Goal: Task Accomplishment & Management: Use online tool/utility

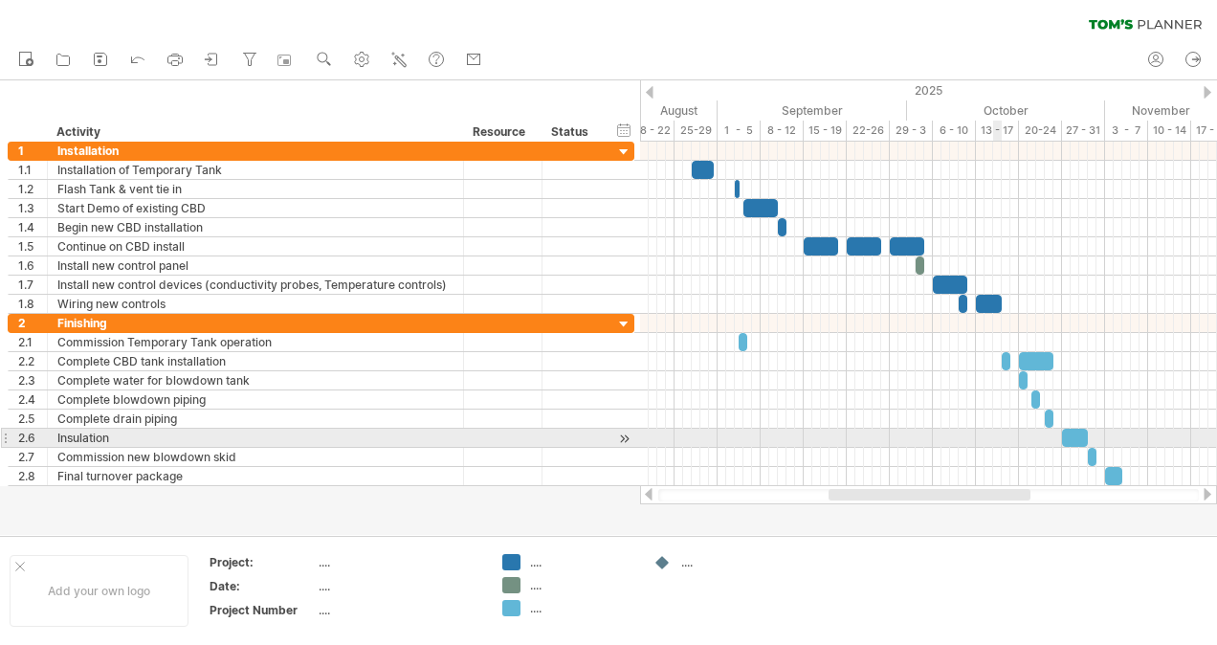
click at [995, 431] on div at bounding box center [928, 437] width 577 height 19
click at [997, 433] on div at bounding box center [928, 437] width 577 height 19
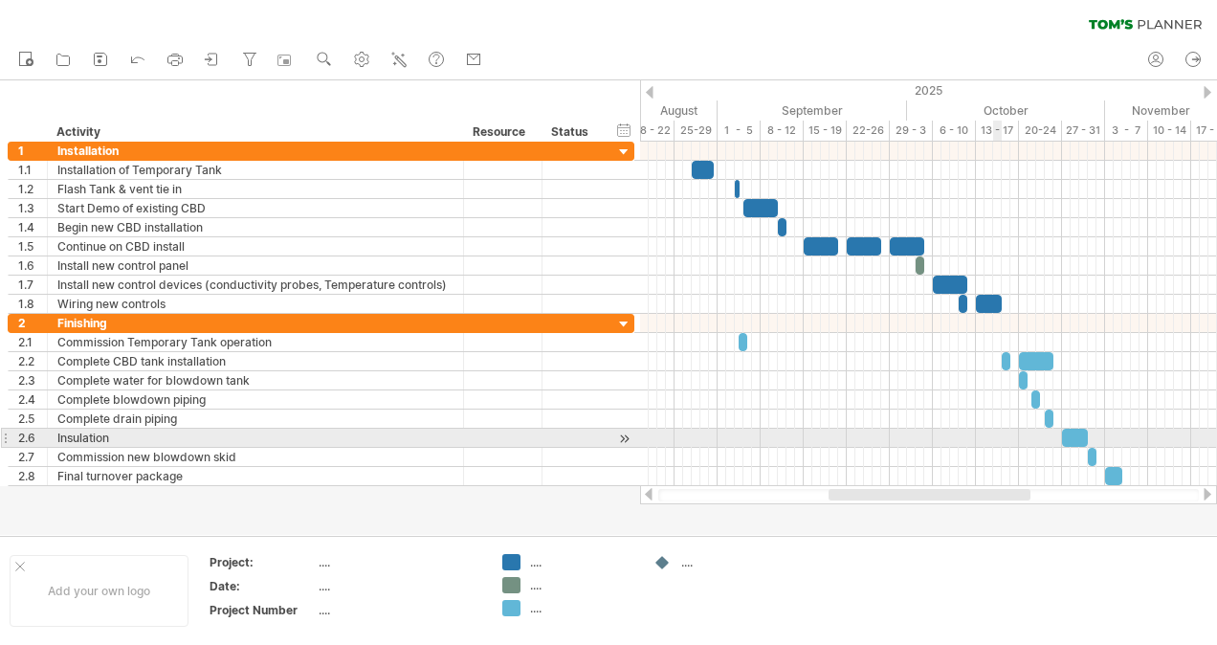
click at [993, 433] on div at bounding box center [928, 437] width 577 height 19
click at [957, 434] on div at bounding box center [928, 437] width 577 height 19
click at [947, 435] on div at bounding box center [928, 437] width 577 height 19
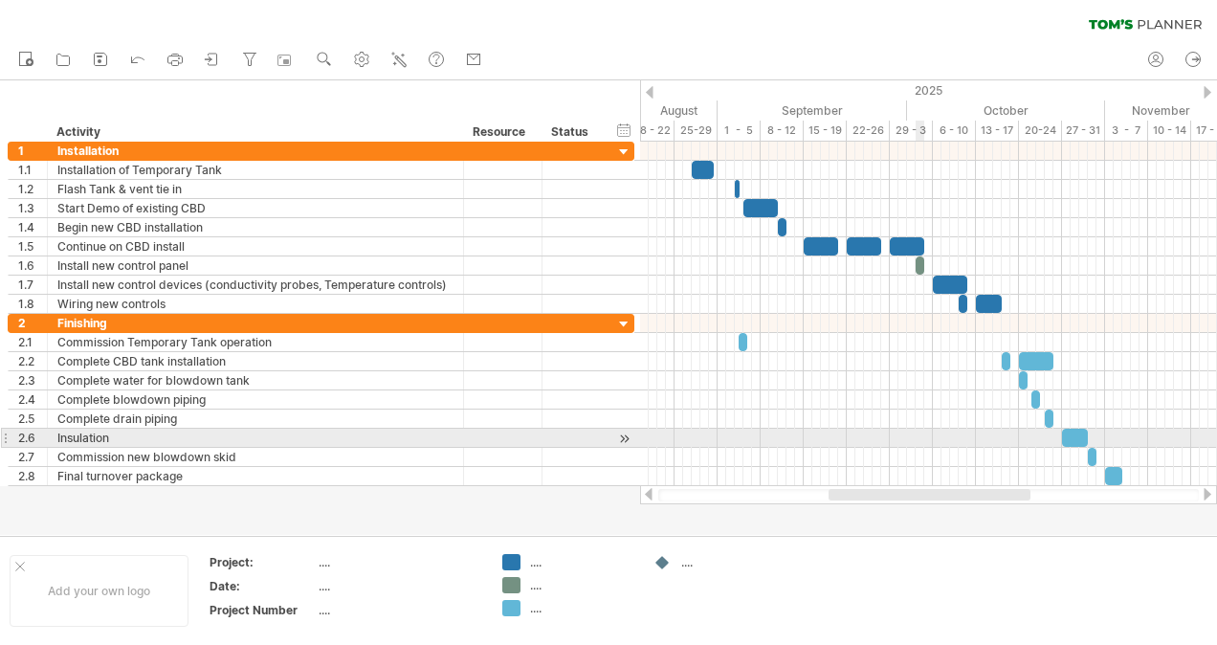
click at [920, 428] on div at bounding box center [928, 437] width 577 height 19
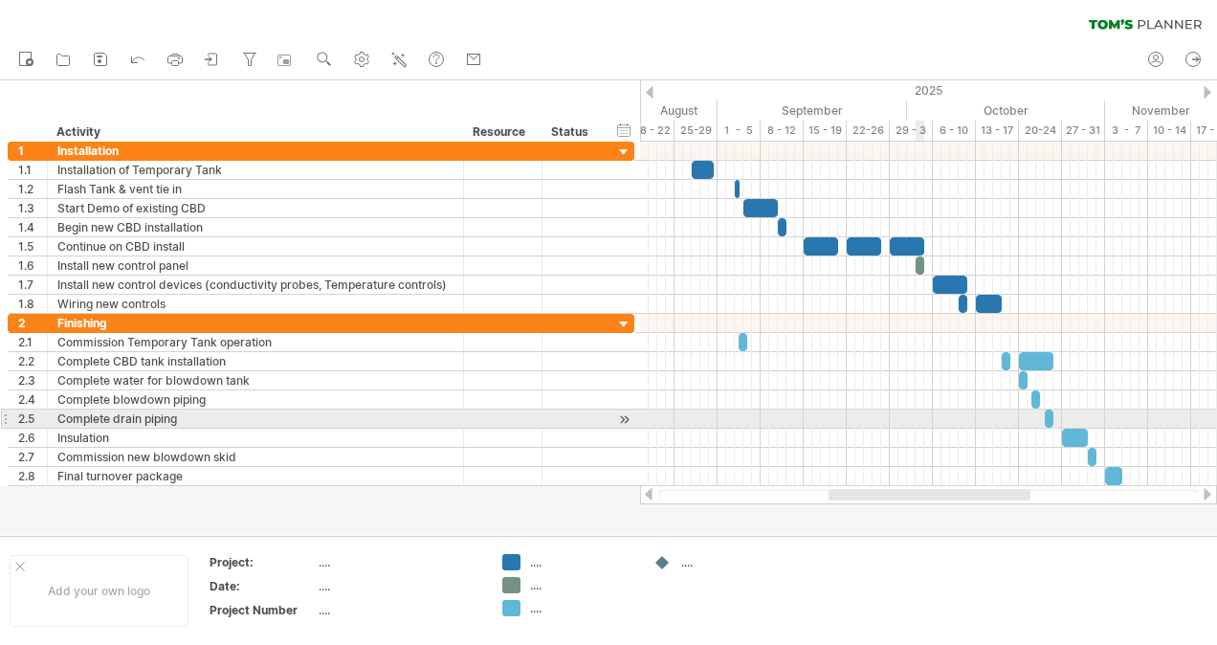
click at [916, 423] on div at bounding box center [928, 418] width 577 height 19
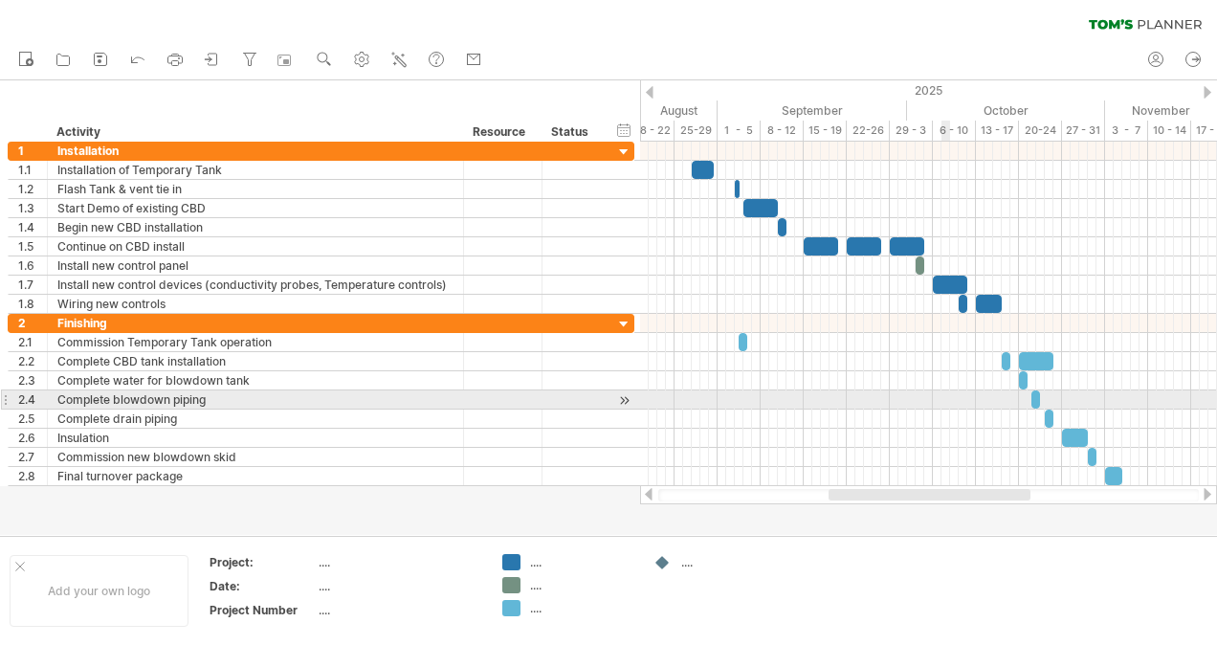
click at [949, 409] on div at bounding box center [928, 418] width 577 height 19
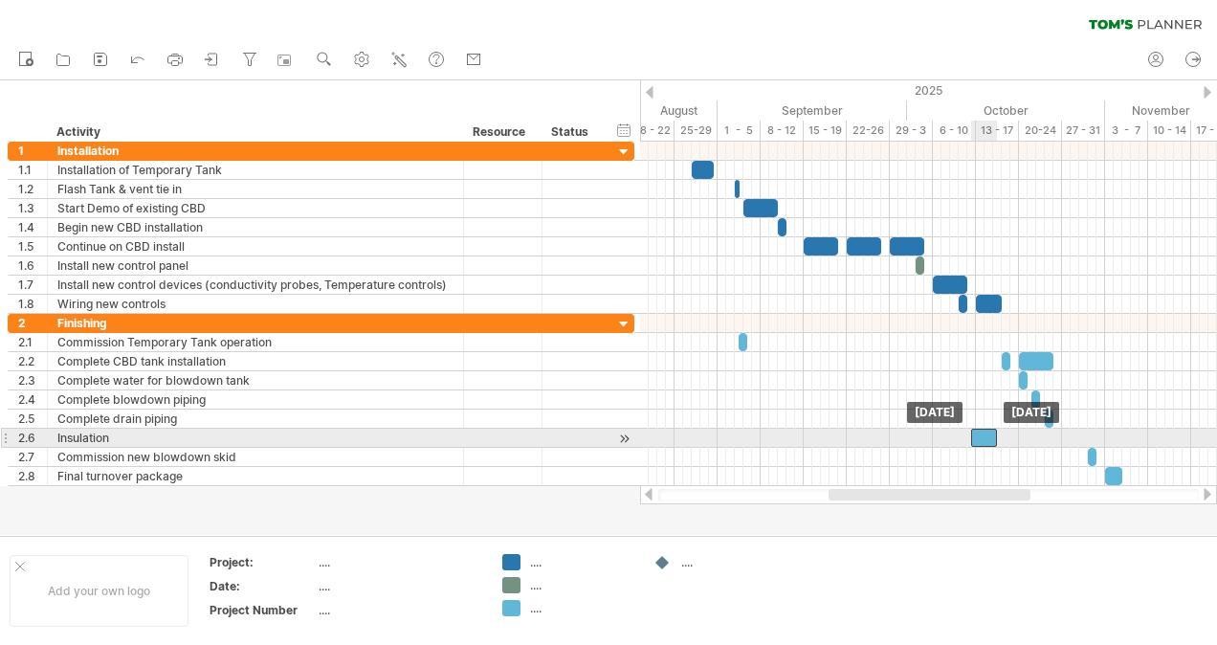
drag, startPoint x: 1065, startPoint y: 425, endPoint x: 974, endPoint y: 432, distance: 92.1
click at [974, 432] on div at bounding box center [984, 437] width 26 height 18
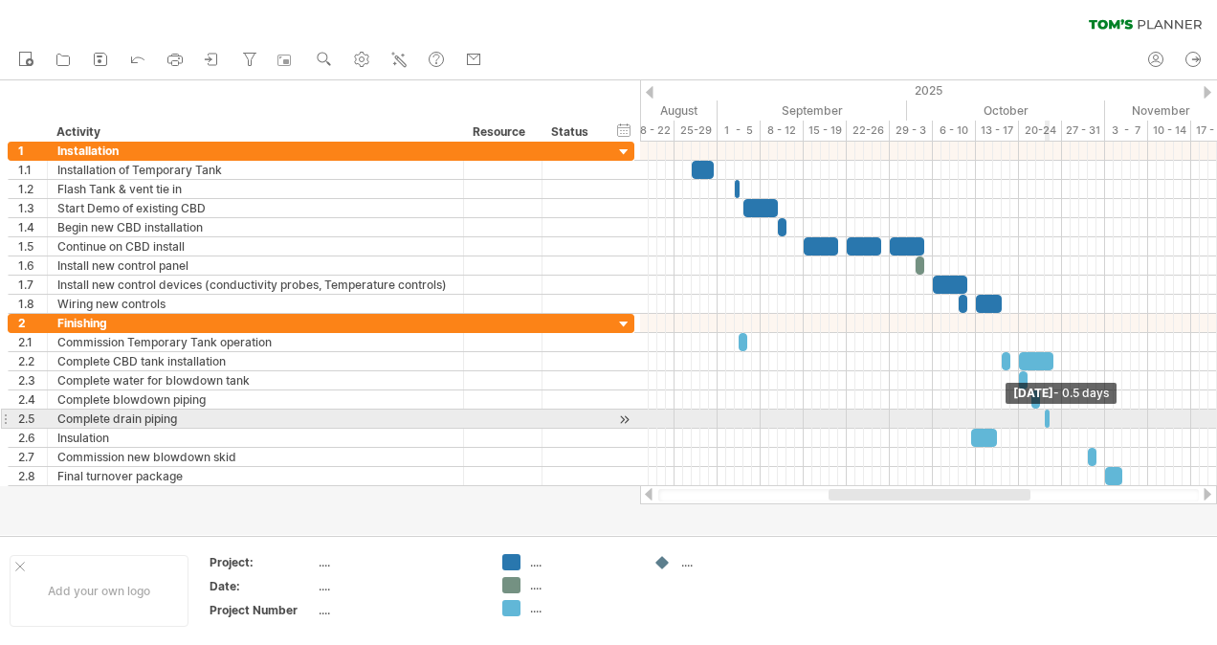
drag, startPoint x: 1050, startPoint y: 410, endPoint x: 989, endPoint y: 413, distance: 61.3
click at [989, 413] on div "[DATE] - 0.5 days [DATE]" at bounding box center [928, 314] width 577 height 344
drag, startPoint x: 1048, startPoint y: 410, endPoint x: 997, endPoint y: 413, distance: 51.7
click at [997, 413] on div "[DATE] - 0.5 days [DATE]" at bounding box center [928, 314] width 577 height 344
drag, startPoint x: 1050, startPoint y: 411, endPoint x: 1031, endPoint y: 414, distance: 19.3
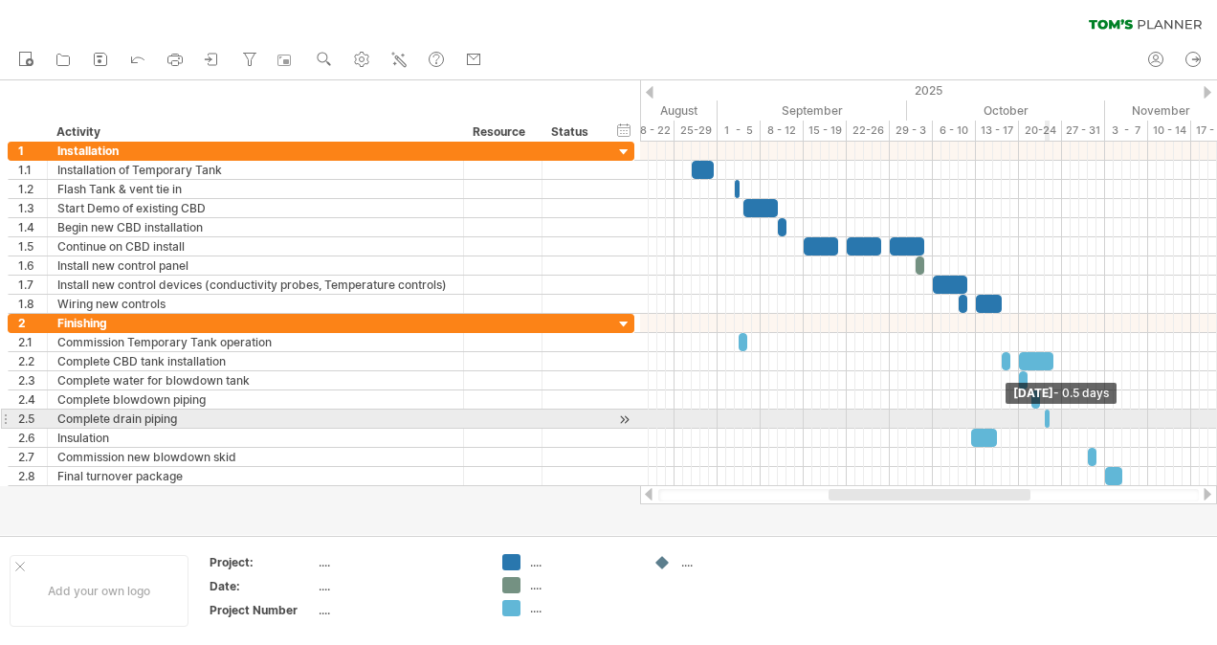
click at [1029, 414] on div "[DATE] - 0.5 days [DATE]" at bounding box center [928, 314] width 577 height 344
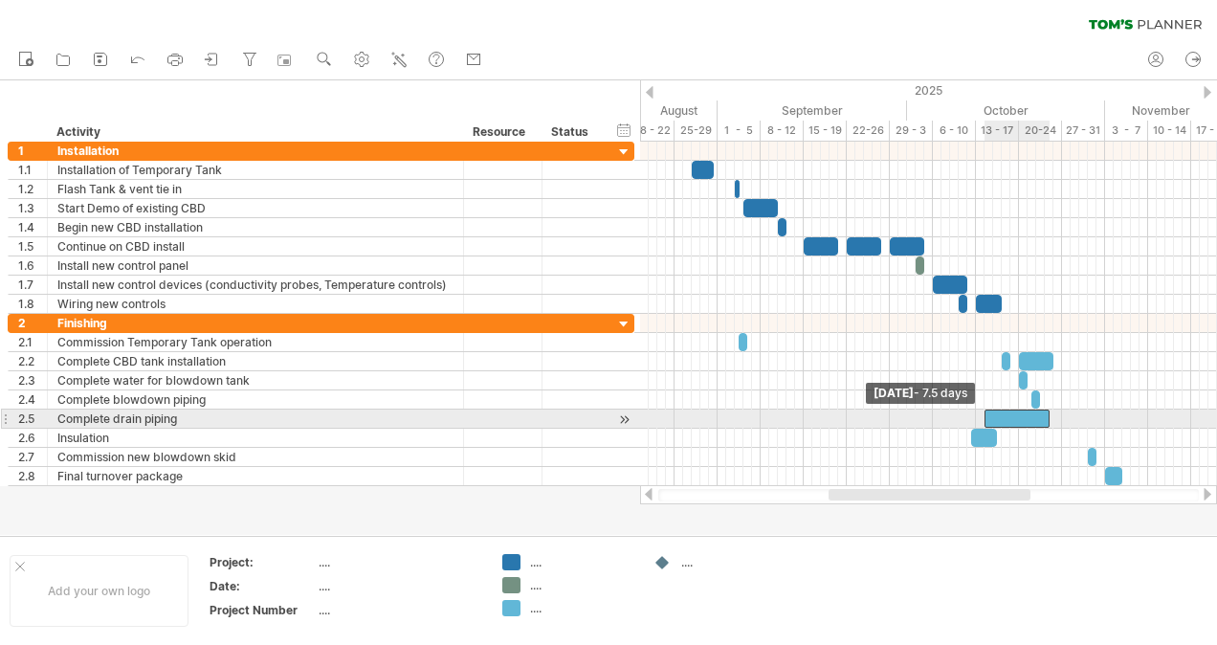
drag, startPoint x: 1043, startPoint y: 409, endPoint x: 981, endPoint y: 413, distance: 61.3
click at [981, 413] on span at bounding box center [984, 418] width 8 height 18
click at [1043, 411] on div at bounding box center [1016, 418] width 65 height 18
drag, startPoint x: 1044, startPoint y: 411, endPoint x: 995, endPoint y: 415, distance: 49.9
click at [995, 415] on div at bounding box center [992, 418] width 17 height 18
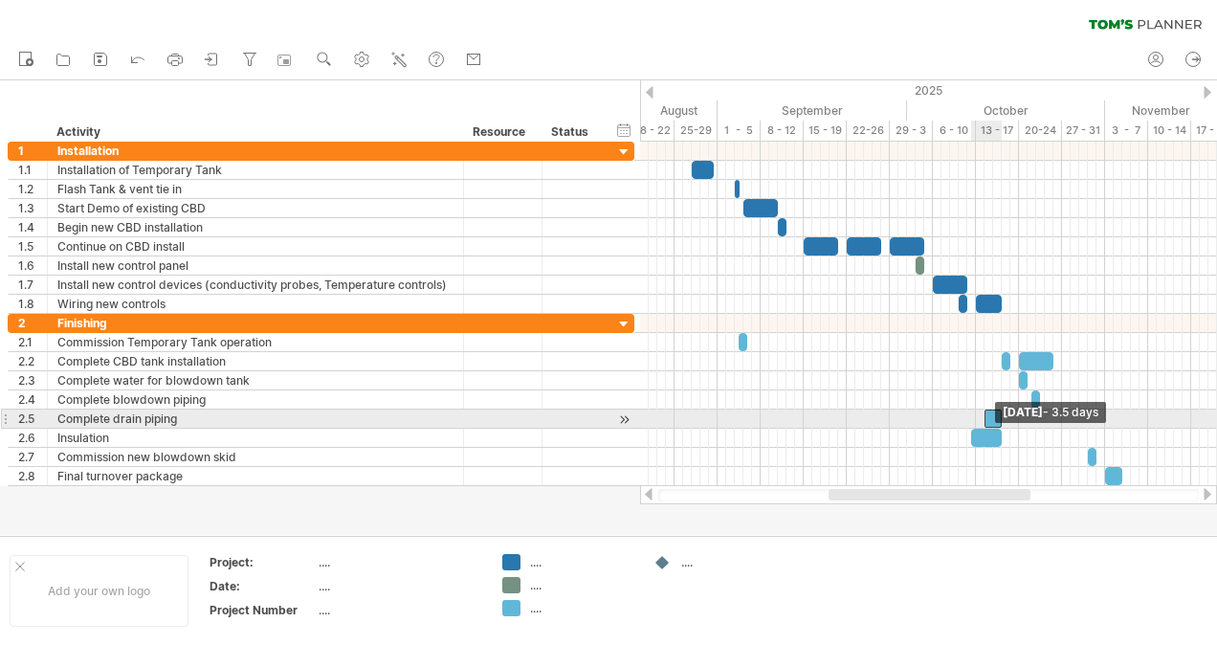
click at [999, 428] on span at bounding box center [1002, 437] width 8 height 18
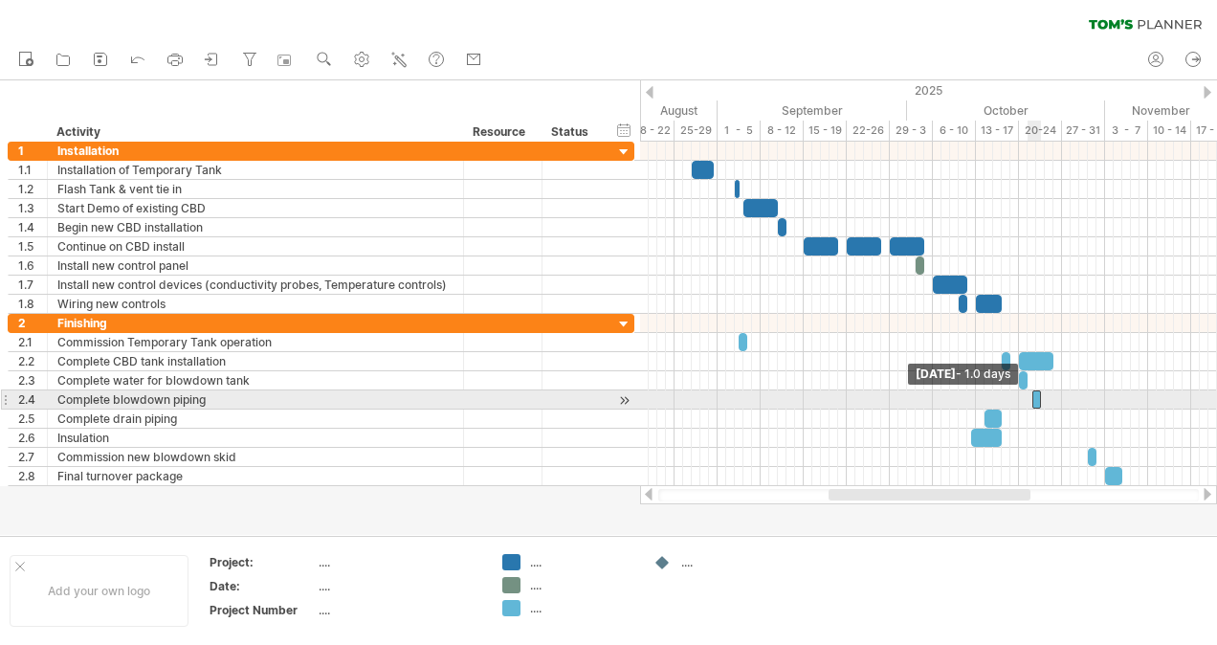
click at [1033, 392] on span at bounding box center [1032, 399] width 8 height 18
click at [1037, 393] on span at bounding box center [1041, 399] width 8 height 18
click at [1037, 392] on span at bounding box center [1041, 399] width 8 height 18
drag, startPoint x: 1035, startPoint y: 392, endPoint x: 979, endPoint y: 390, distance: 55.5
click at [979, 390] on div at bounding box center [1008, 399] width 65 height 18
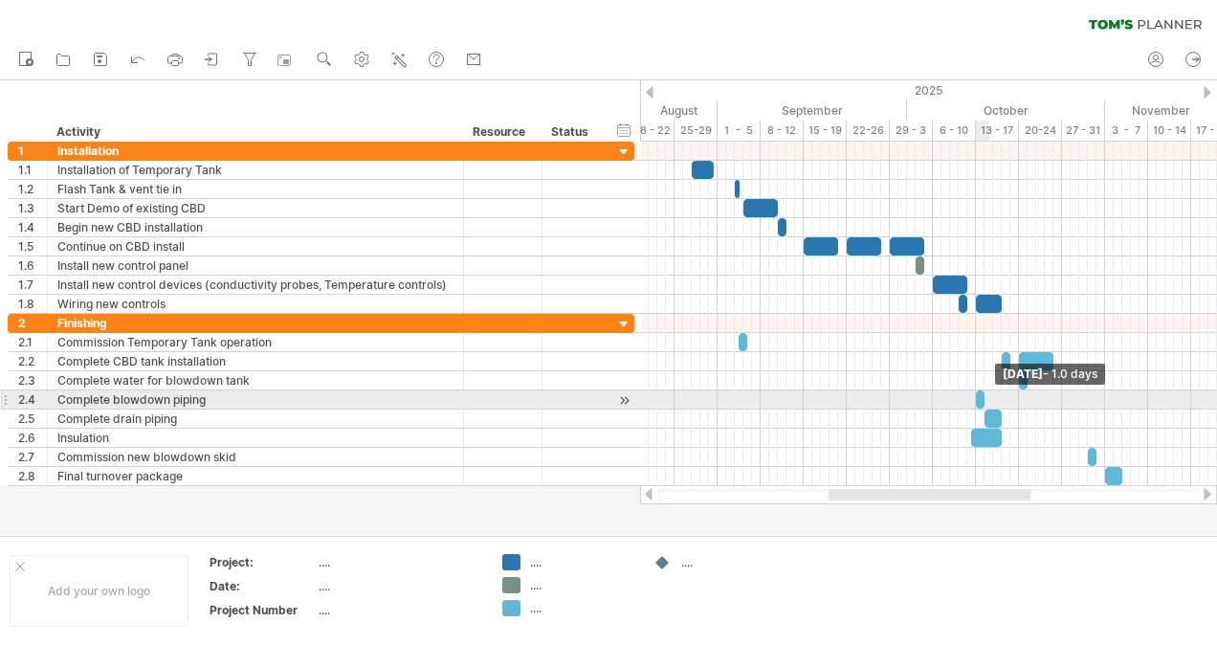
drag, startPoint x: 1037, startPoint y: 390, endPoint x: 982, endPoint y: 392, distance: 54.6
click at [982, 392] on span at bounding box center [984, 399] width 8 height 18
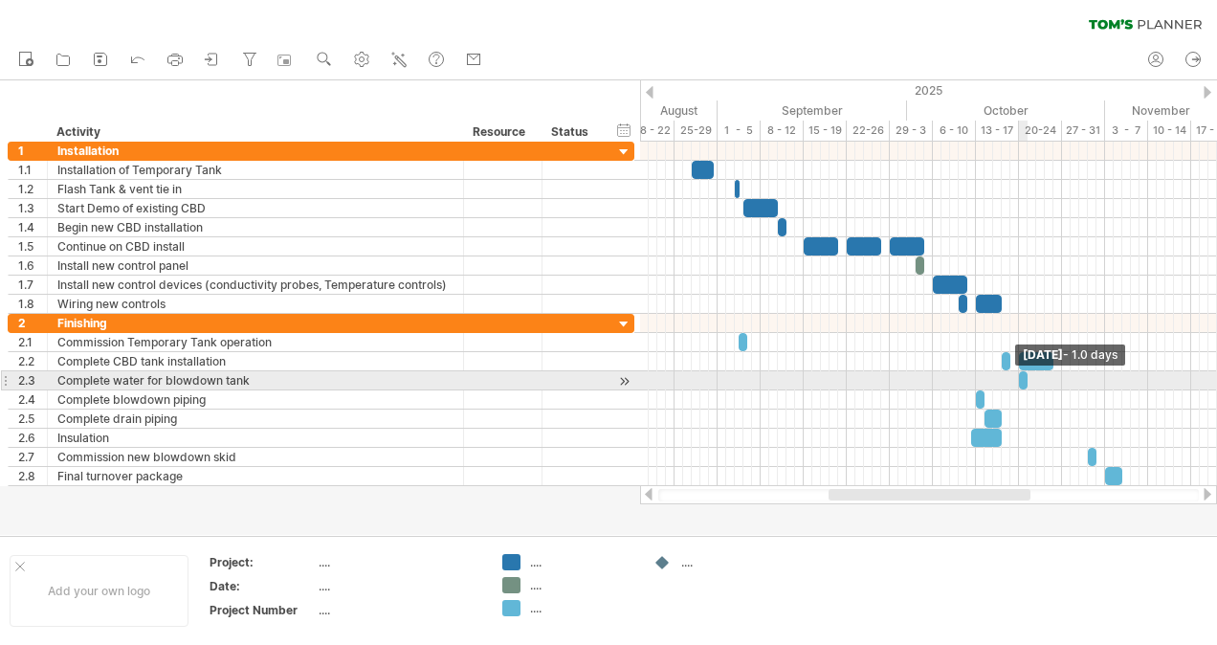
click at [1021, 371] on div at bounding box center [1023, 380] width 9 height 18
drag, startPoint x: 1021, startPoint y: 371, endPoint x: 958, endPoint y: 373, distance: 62.2
click at [958, 373] on span at bounding box center [959, 380] width 8 height 18
drag, startPoint x: 1025, startPoint y: 375, endPoint x: 966, endPoint y: 371, distance: 59.4
click at [966, 371] on span at bounding box center [967, 380] width 8 height 18
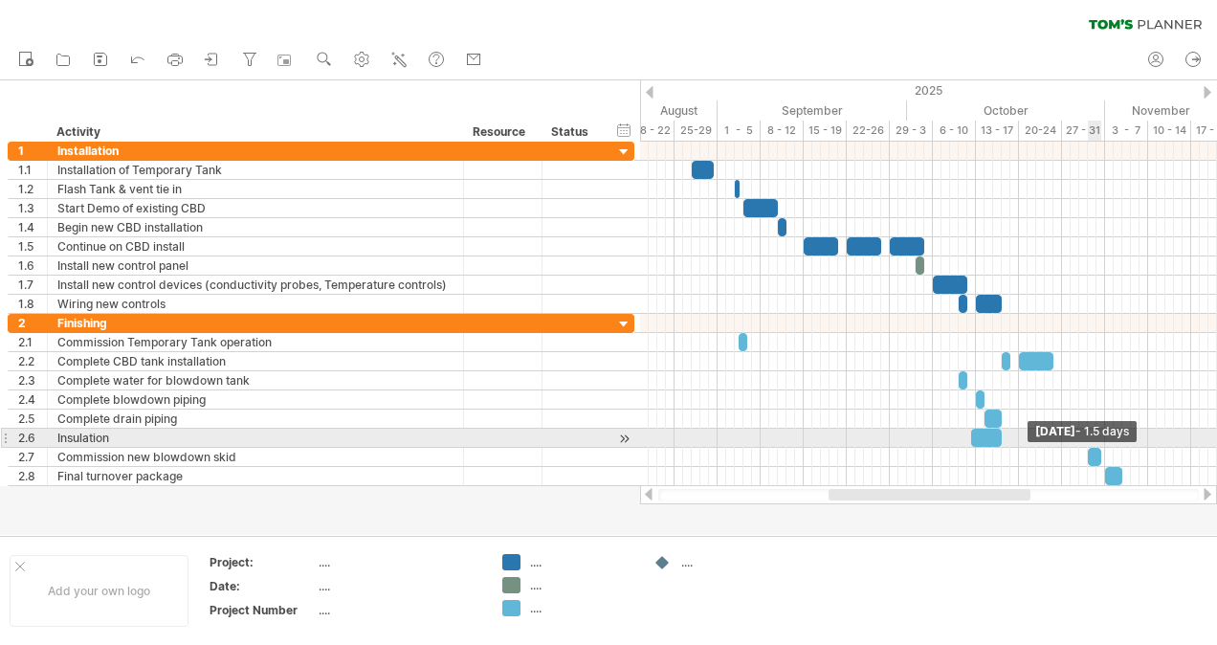
click at [1097, 448] on span at bounding box center [1101, 457] width 8 height 18
drag, startPoint x: 1093, startPoint y: 446, endPoint x: 1008, endPoint y: 448, distance: 85.1
click at [1008, 448] on div at bounding box center [1007, 457] width 13 height 18
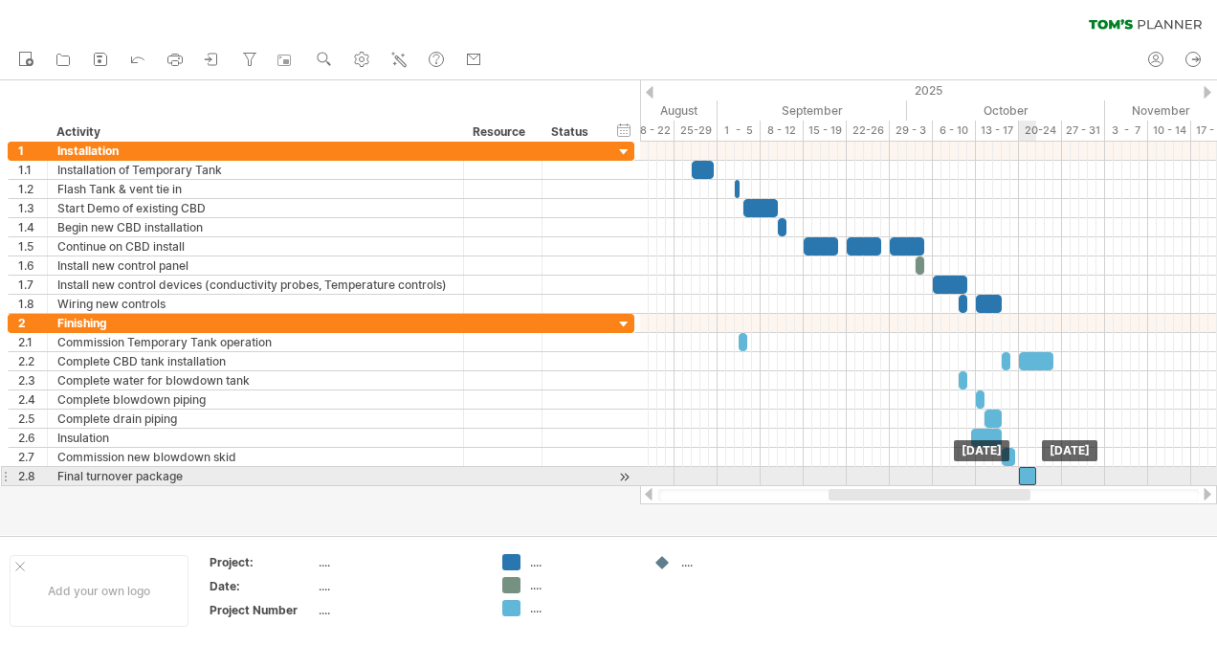
drag, startPoint x: 1114, startPoint y: 471, endPoint x: 1027, endPoint y: 469, distance: 87.1
click at [1027, 469] on div at bounding box center [1027, 476] width 17 height 18
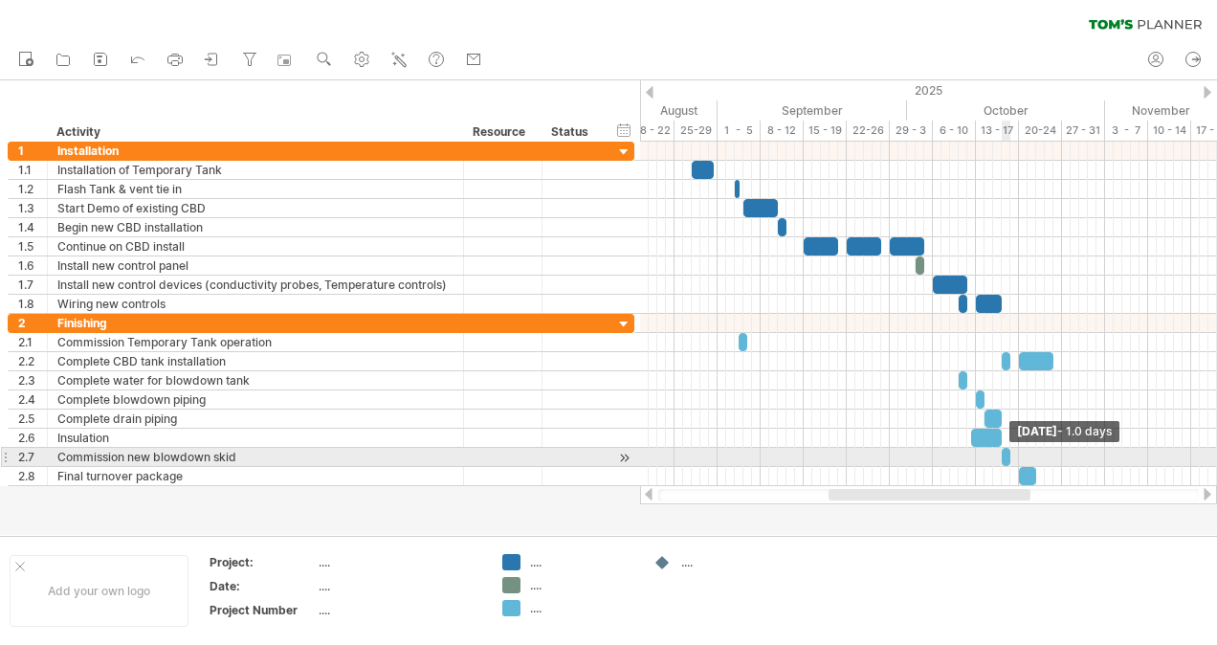
click at [1008, 450] on span at bounding box center [1010, 457] width 8 height 18
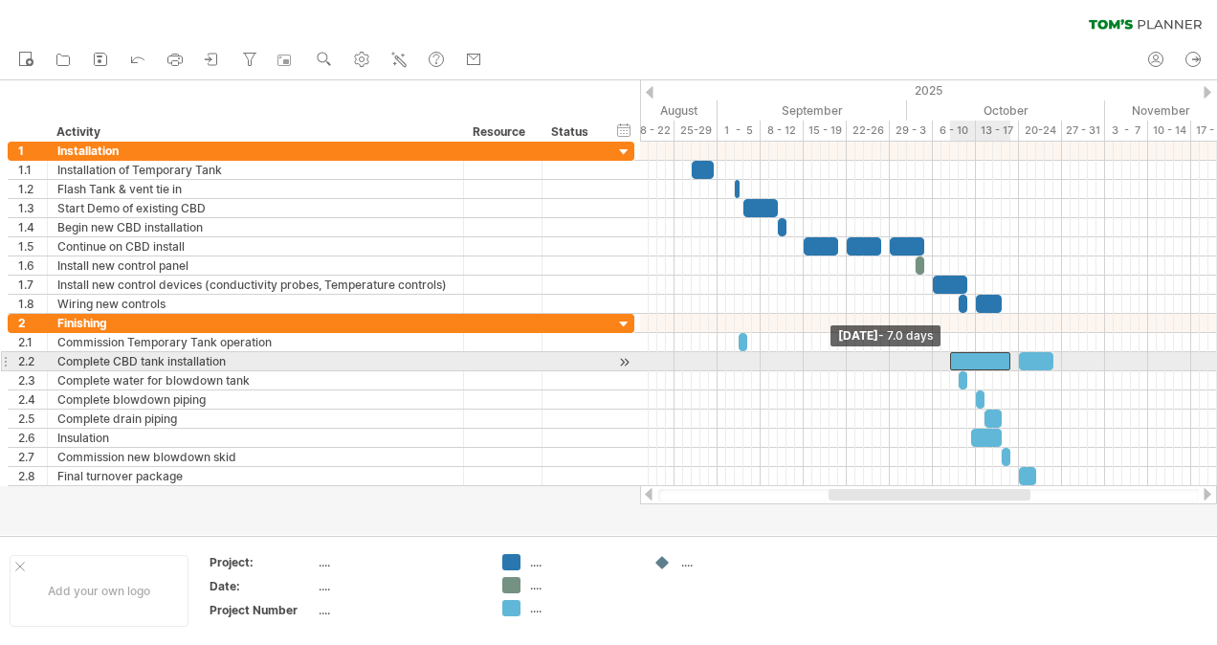
drag, startPoint x: 1004, startPoint y: 358, endPoint x: 954, endPoint y: 367, distance: 51.6
click at [954, 367] on div "[DATE] - 1.0 days [DATE] - 7.0 days" at bounding box center [928, 314] width 577 height 344
drag, startPoint x: 1010, startPoint y: 359, endPoint x: 965, endPoint y: 356, distance: 45.0
click at [965, 356] on span at bounding box center [967, 361] width 8 height 18
drag, startPoint x: 1018, startPoint y: 360, endPoint x: 976, endPoint y: 358, distance: 42.1
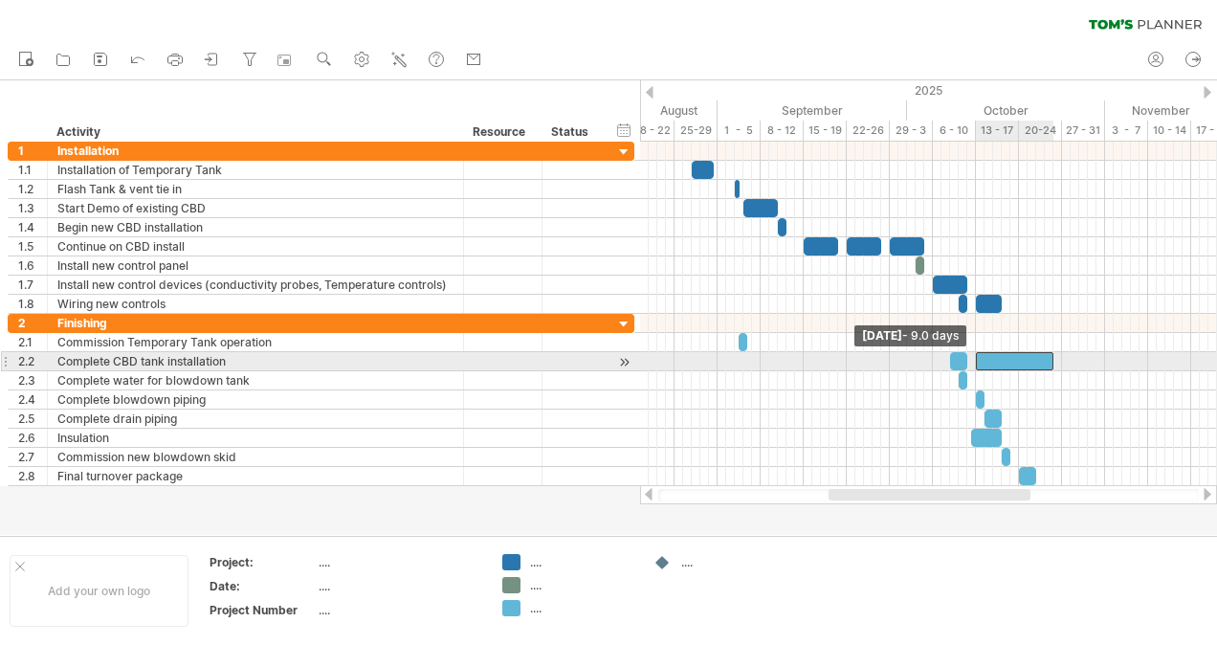
click at [976, 358] on span at bounding box center [976, 361] width 8 height 18
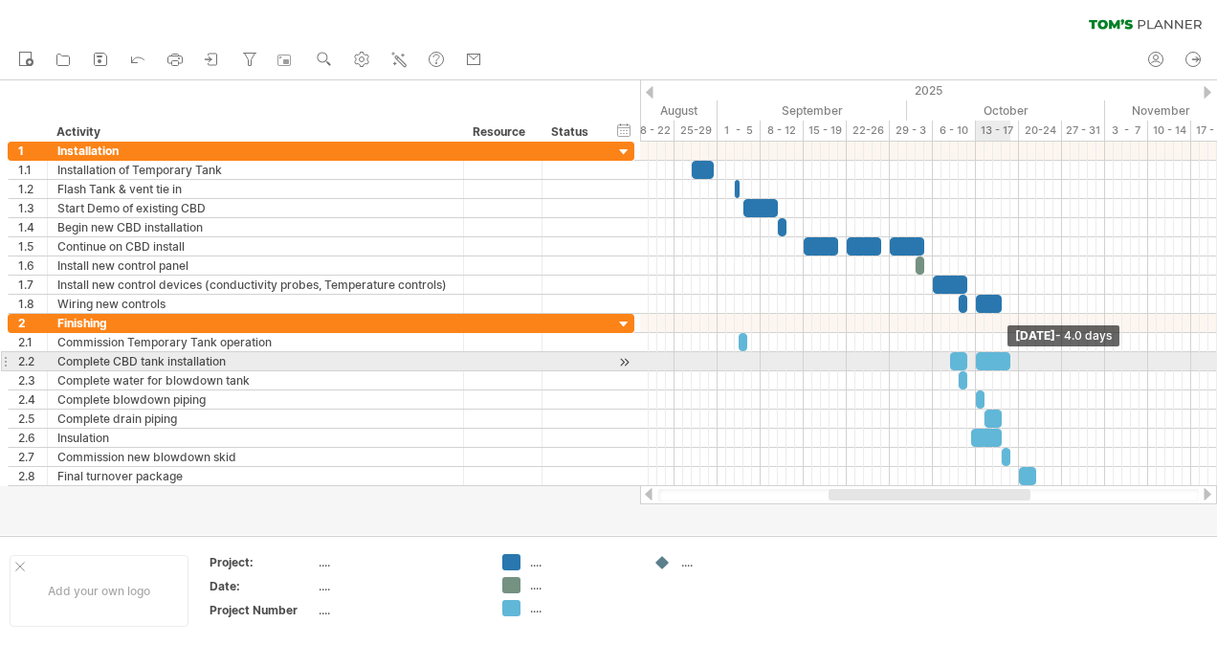
drag, startPoint x: 1050, startPoint y: 350, endPoint x: 1007, endPoint y: 354, distance: 43.2
click at [1007, 354] on span at bounding box center [1010, 361] width 8 height 18
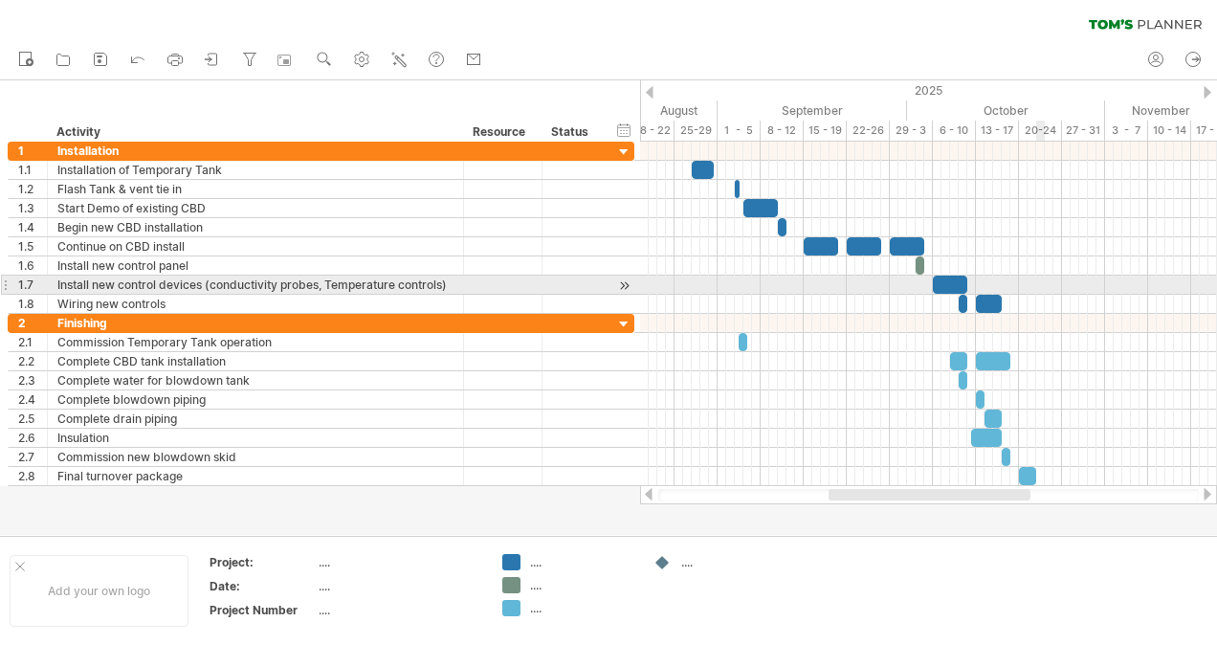
click at [1042, 279] on div at bounding box center [928, 284] width 577 height 19
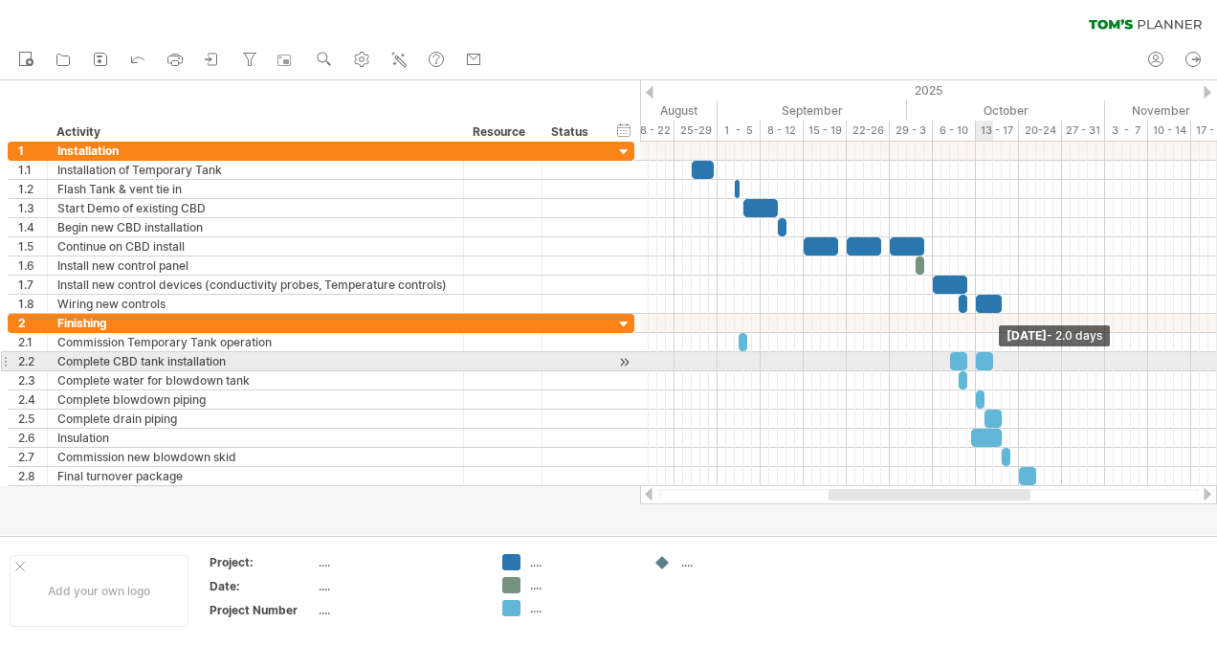
drag, startPoint x: 1008, startPoint y: 351, endPoint x: 991, endPoint y: 353, distance: 17.3
click at [991, 353] on span at bounding box center [993, 361] width 8 height 18
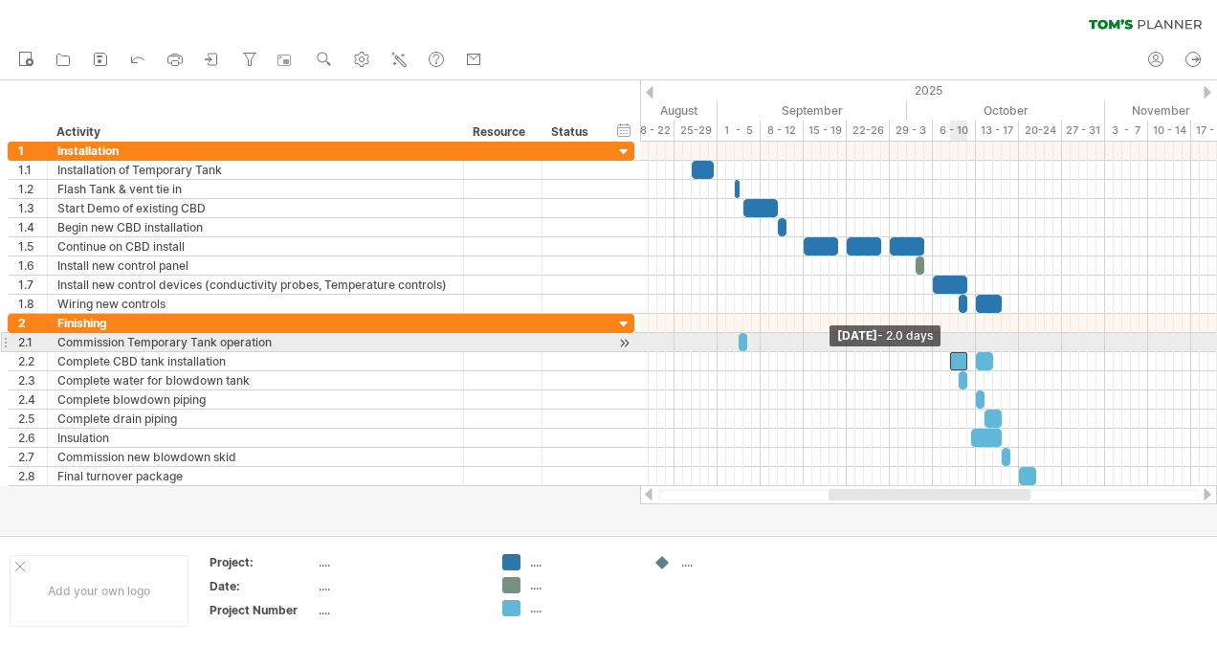
click at [949, 352] on span at bounding box center [950, 361] width 8 height 18
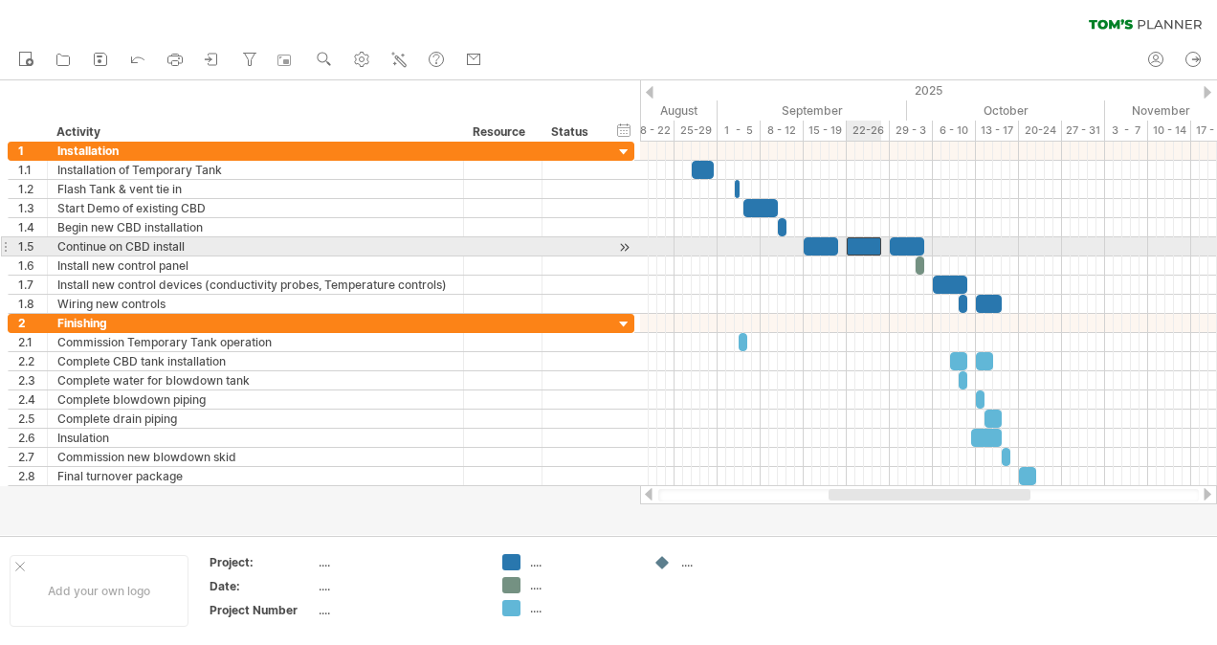
click at [861, 243] on div at bounding box center [863, 246] width 34 height 18
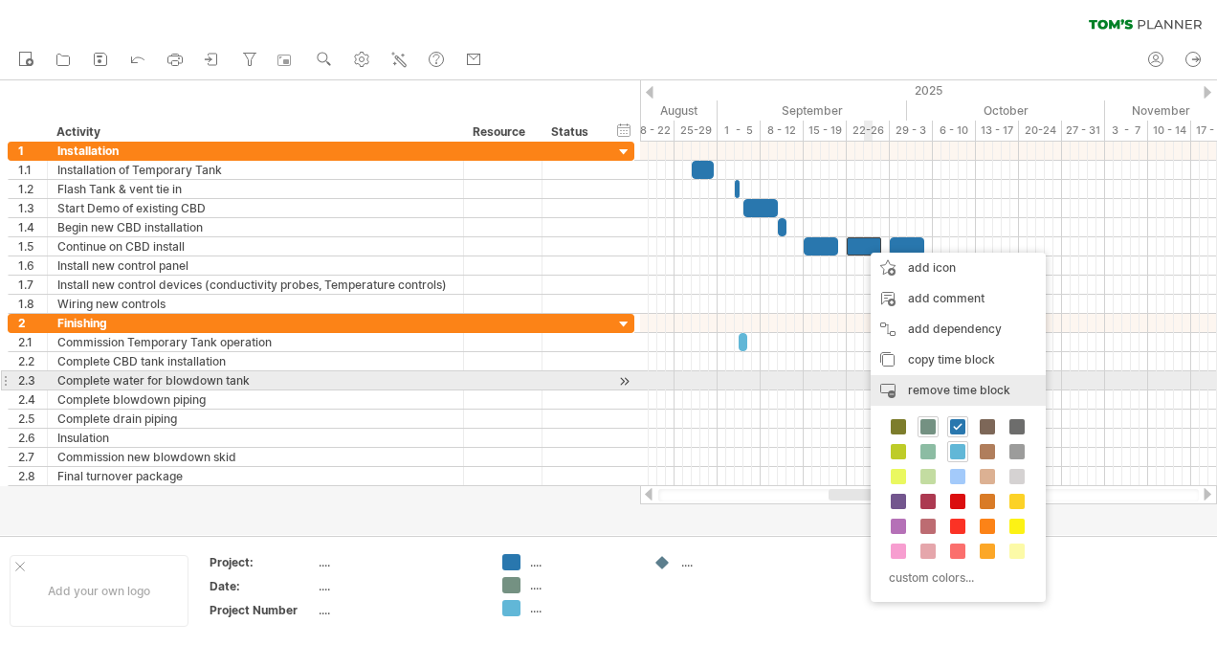
click at [912, 387] on span "remove time block" at bounding box center [959, 390] width 102 height 14
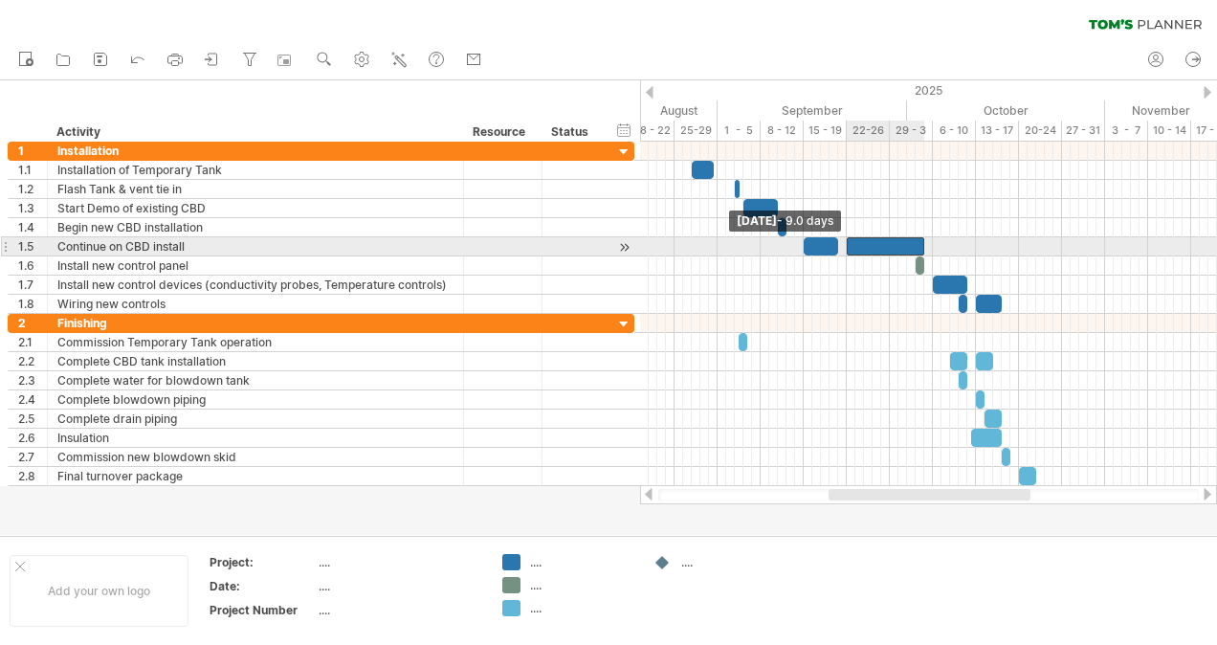
drag, startPoint x: 888, startPoint y: 243, endPoint x: 845, endPoint y: 245, distance: 42.1
click at [845, 245] on span at bounding box center [847, 246] width 8 height 18
drag, startPoint x: 924, startPoint y: 239, endPoint x: 880, endPoint y: 245, distance: 44.4
click at [880, 245] on span at bounding box center [881, 246] width 8 height 18
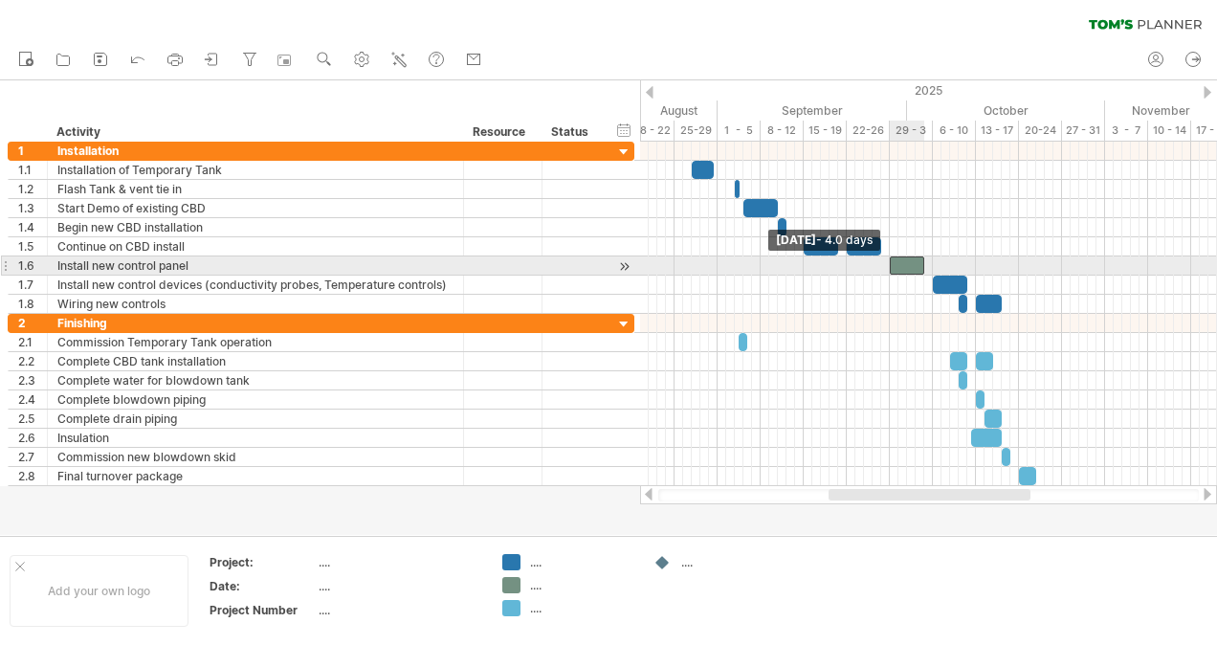
drag, startPoint x: 913, startPoint y: 262, endPoint x: 888, endPoint y: 264, distance: 25.9
click at [888, 264] on span at bounding box center [890, 265] width 8 height 18
drag, startPoint x: 922, startPoint y: 259, endPoint x: 906, endPoint y: 261, distance: 16.4
click at [906, 261] on span at bounding box center [907, 265] width 8 height 18
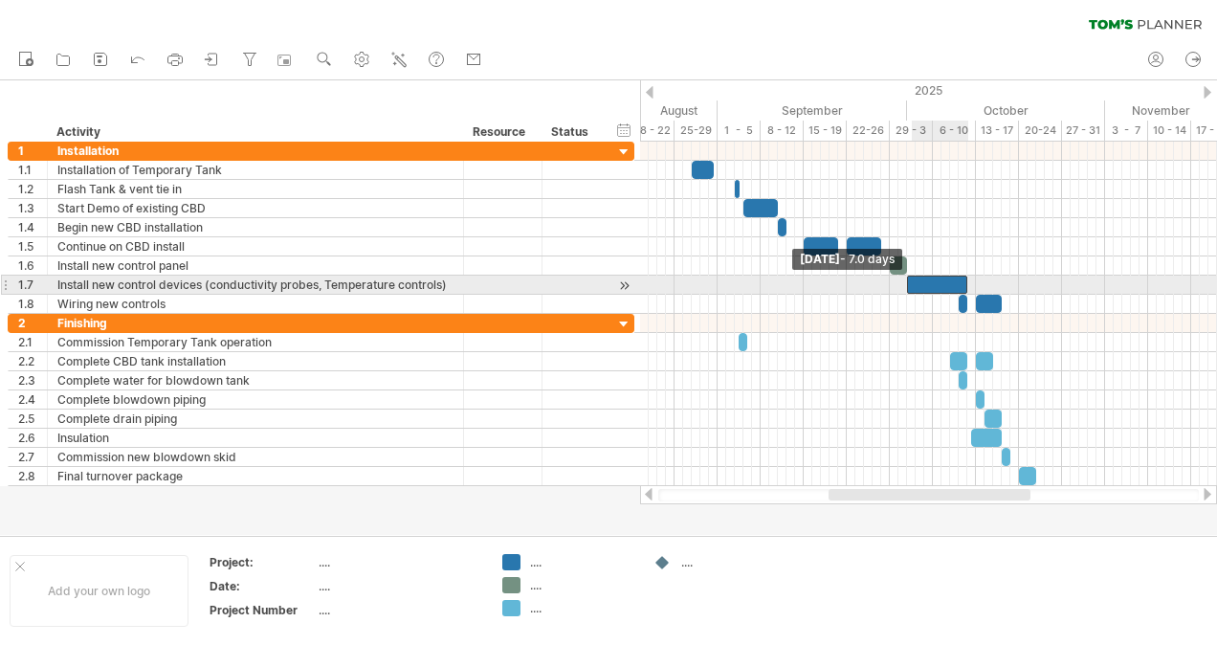
drag, startPoint x: 935, startPoint y: 278, endPoint x: 911, endPoint y: 278, distance: 23.9
click at [911, 278] on div at bounding box center [937, 284] width 60 height 18
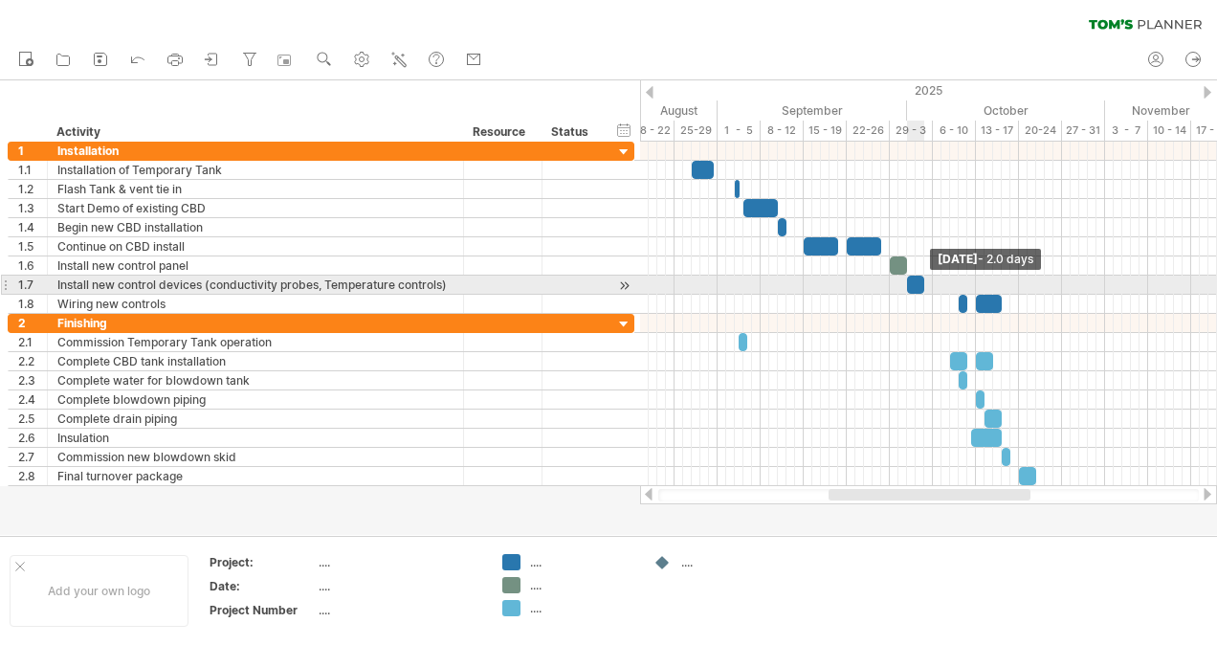
drag, startPoint x: 968, startPoint y: 279, endPoint x: 926, endPoint y: 279, distance: 42.1
click at [926, 279] on span at bounding box center [924, 284] width 8 height 18
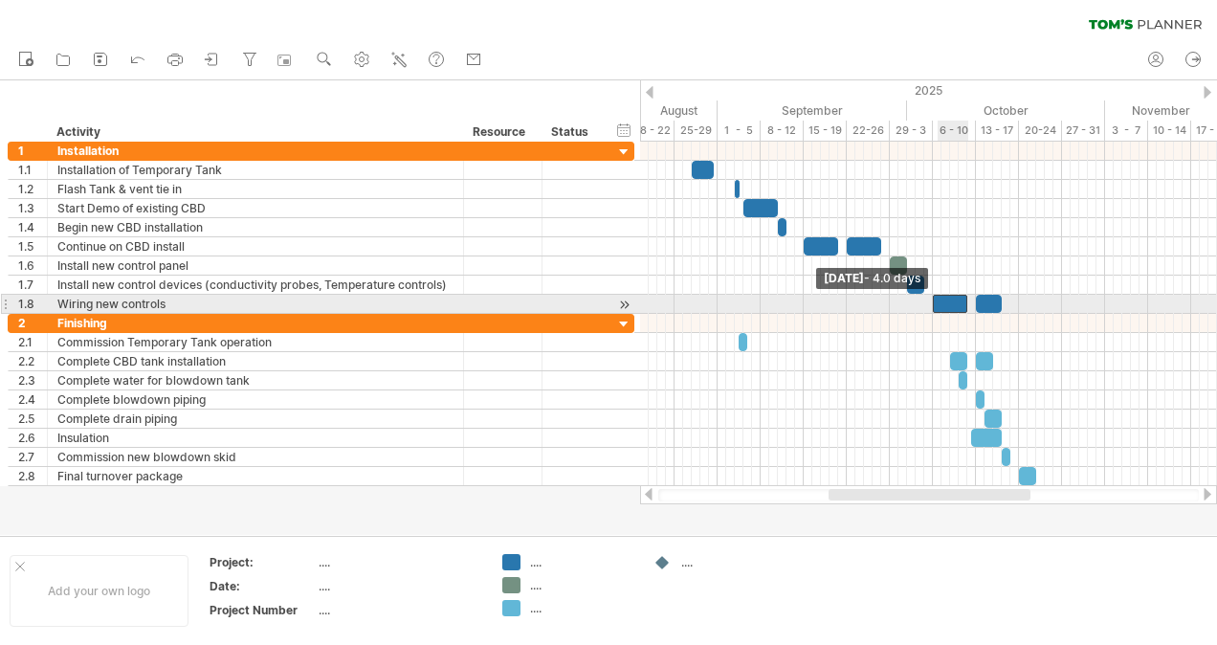
drag, startPoint x: 956, startPoint y: 298, endPoint x: 933, endPoint y: 299, distance: 23.9
click at [933, 299] on span at bounding box center [933, 304] width 8 height 18
click at [989, 299] on div at bounding box center [989, 304] width 26 height 18
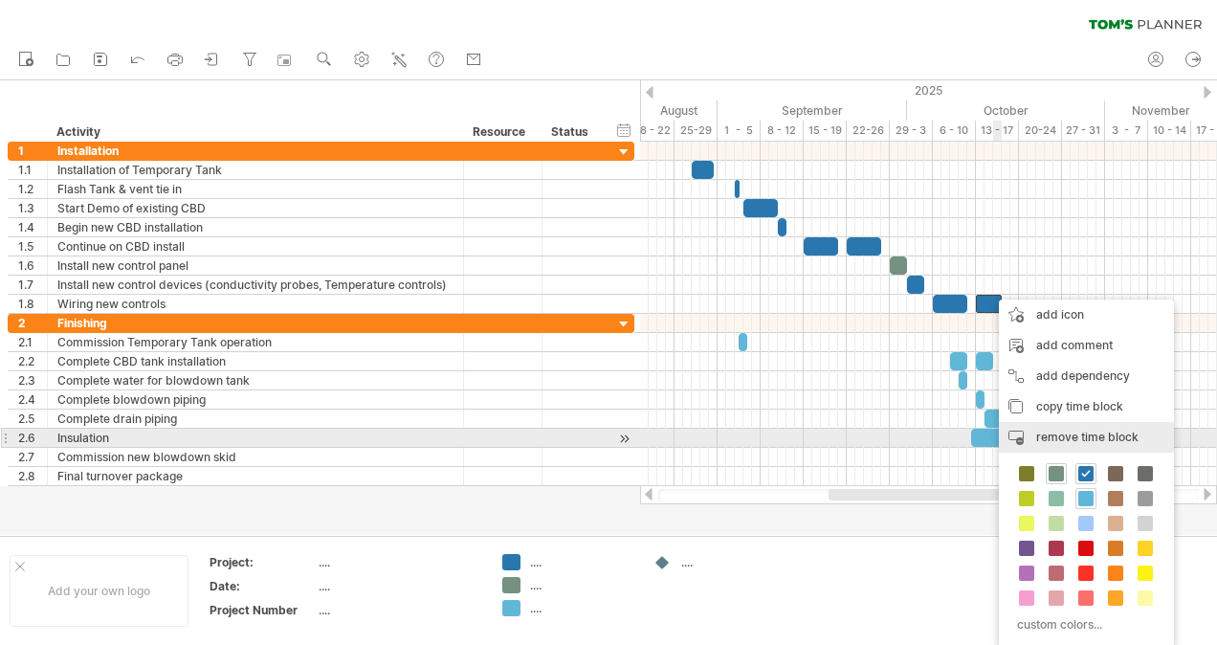
click at [1058, 440] on span "remove time block" at bounding box center [1087, 436] width 102 height 14
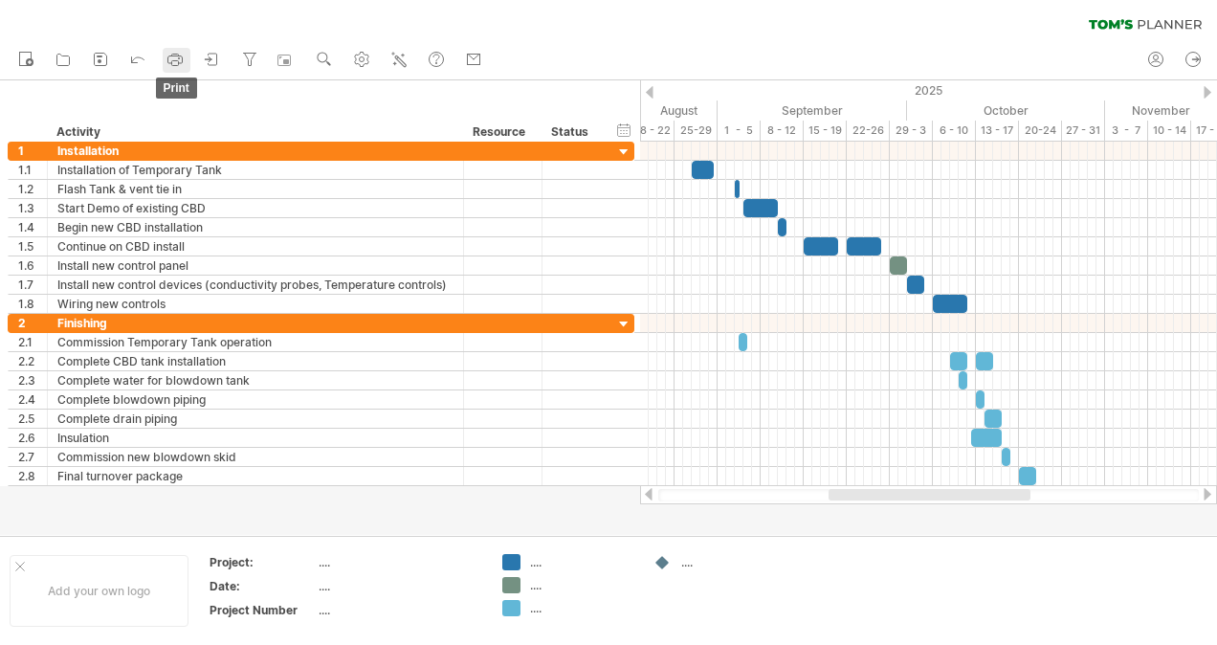
click at [177, 61] on icon at bounding box center [174, 59] width 19 height 19
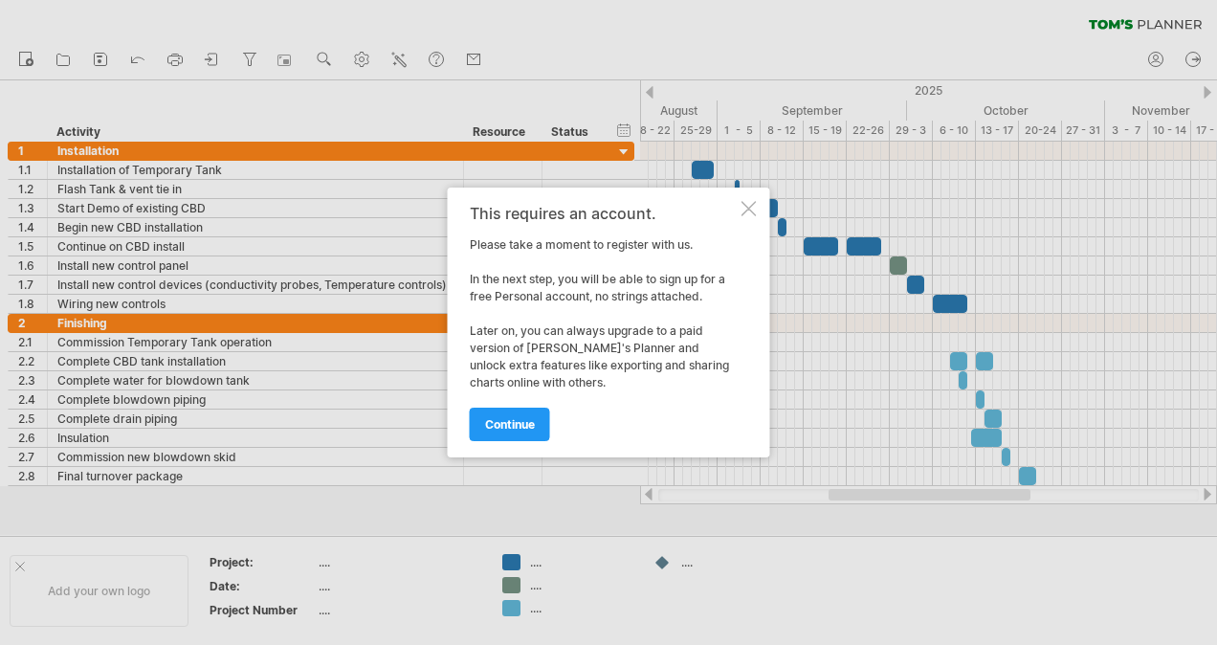
click at [748, 211] on div at bounding box center [748, 208] width 15 height 15
